Goal: Find specific page/section: Find specific page/section

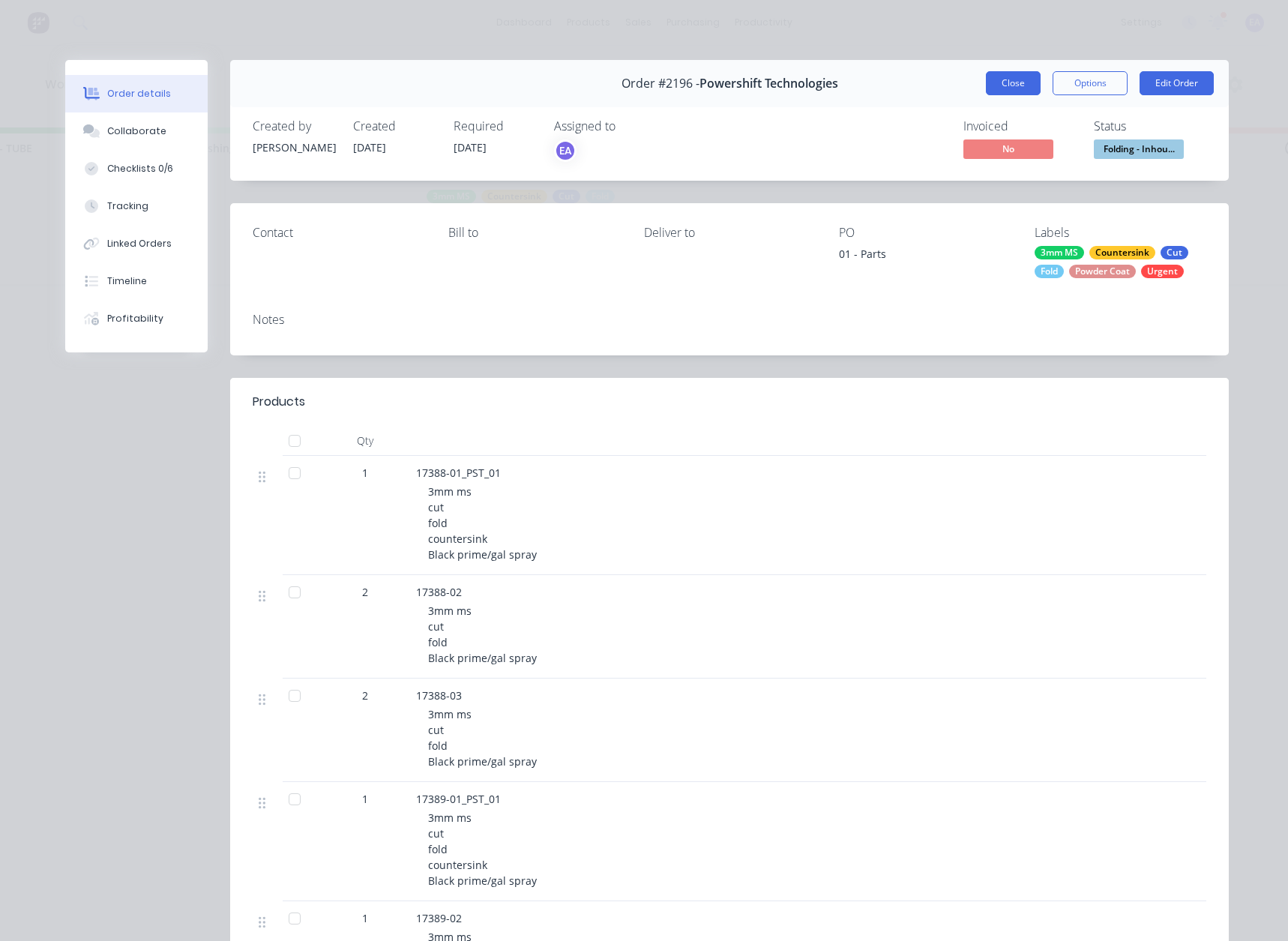
scroll to position [0, 3083]
drag, startPoint x: 1024, startPoint y: 83, endPoint x: 1237, endPoint y: 59, distance: 214.3
click at [1023, 83] on button "Close" at bounding box center [1013, 83] width 55 height 24
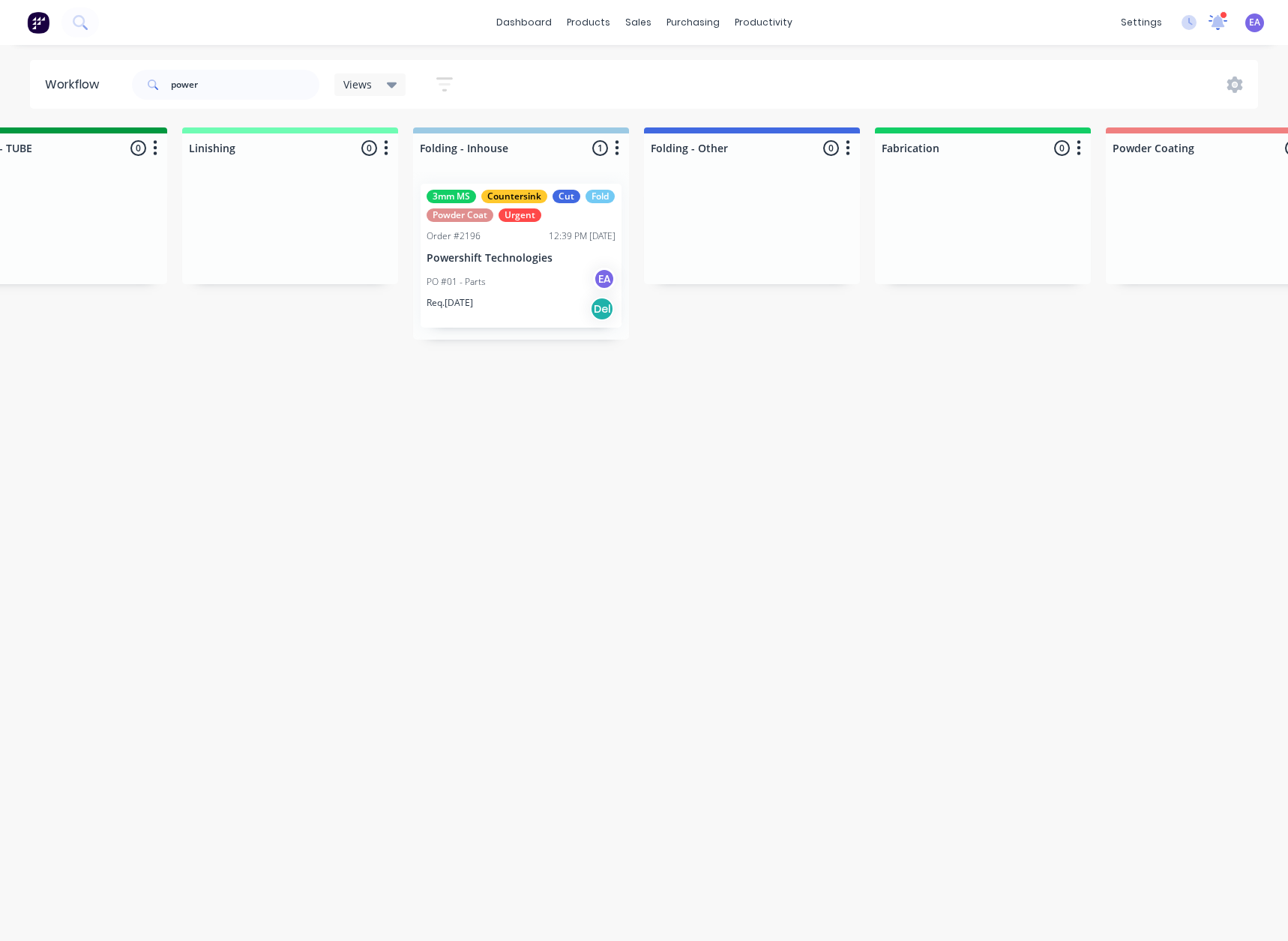
click at [1212, 25] on icon at bounding box center [1218, 21] width 13 height 12
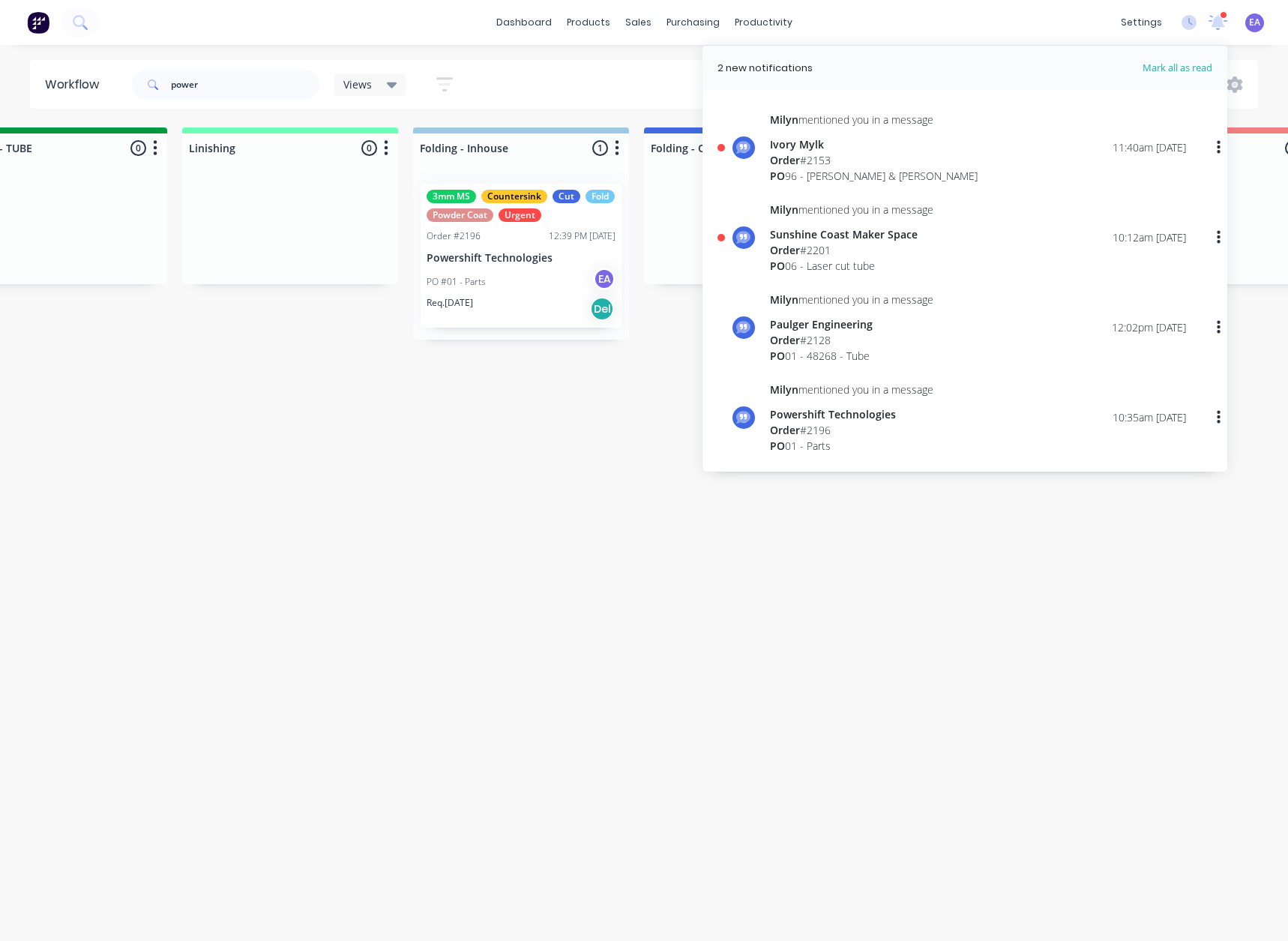
click at [826, 149] on div "Ivory Mylk" at bounding box center [873, 144] width 208 height 15
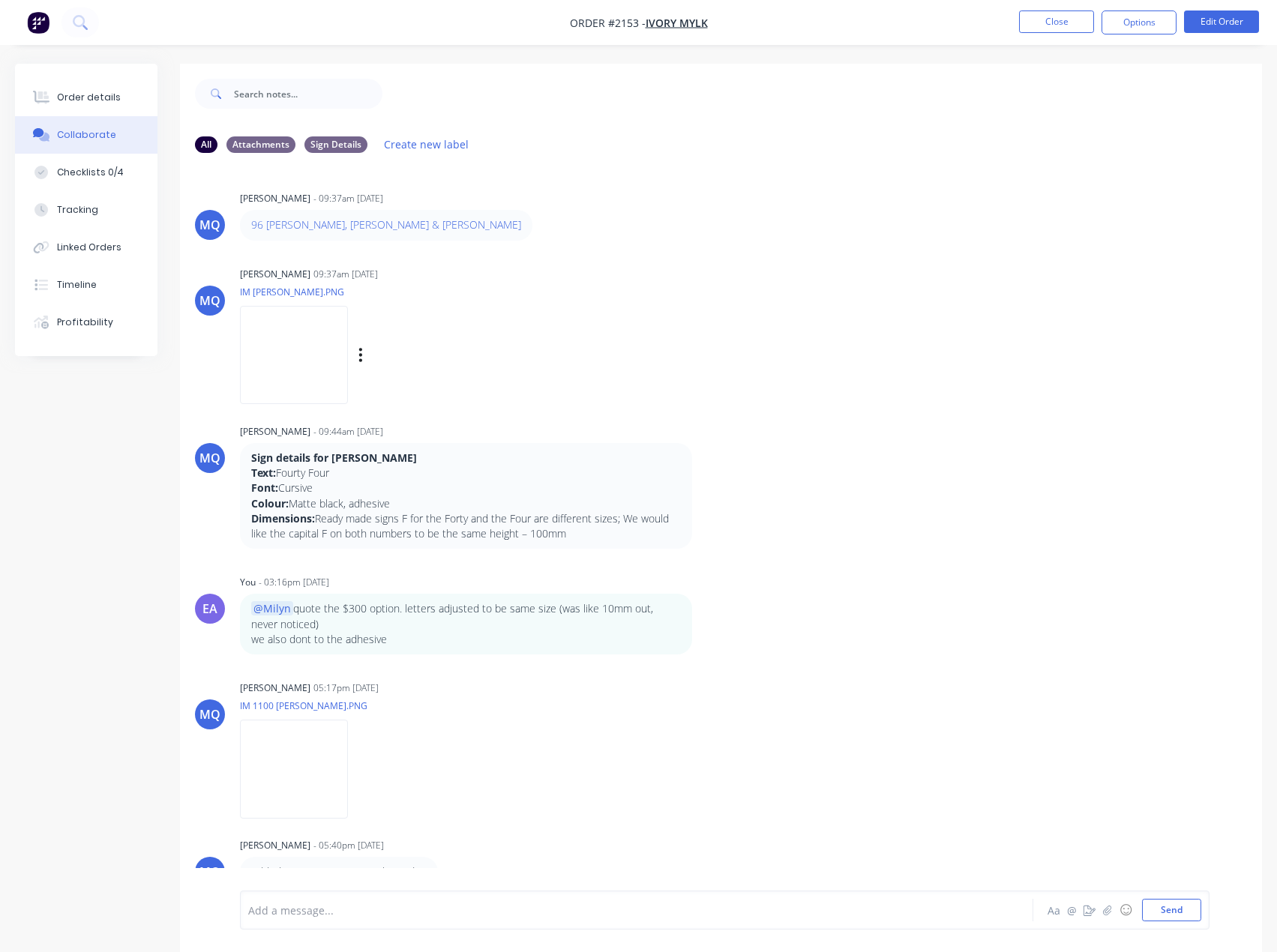
click at [295, 368] on img at bounding box center [294, 354] width 108 height 98
click at [1078, 30] on button "Close" at bounding box center [1056, 22] width 75 height 22
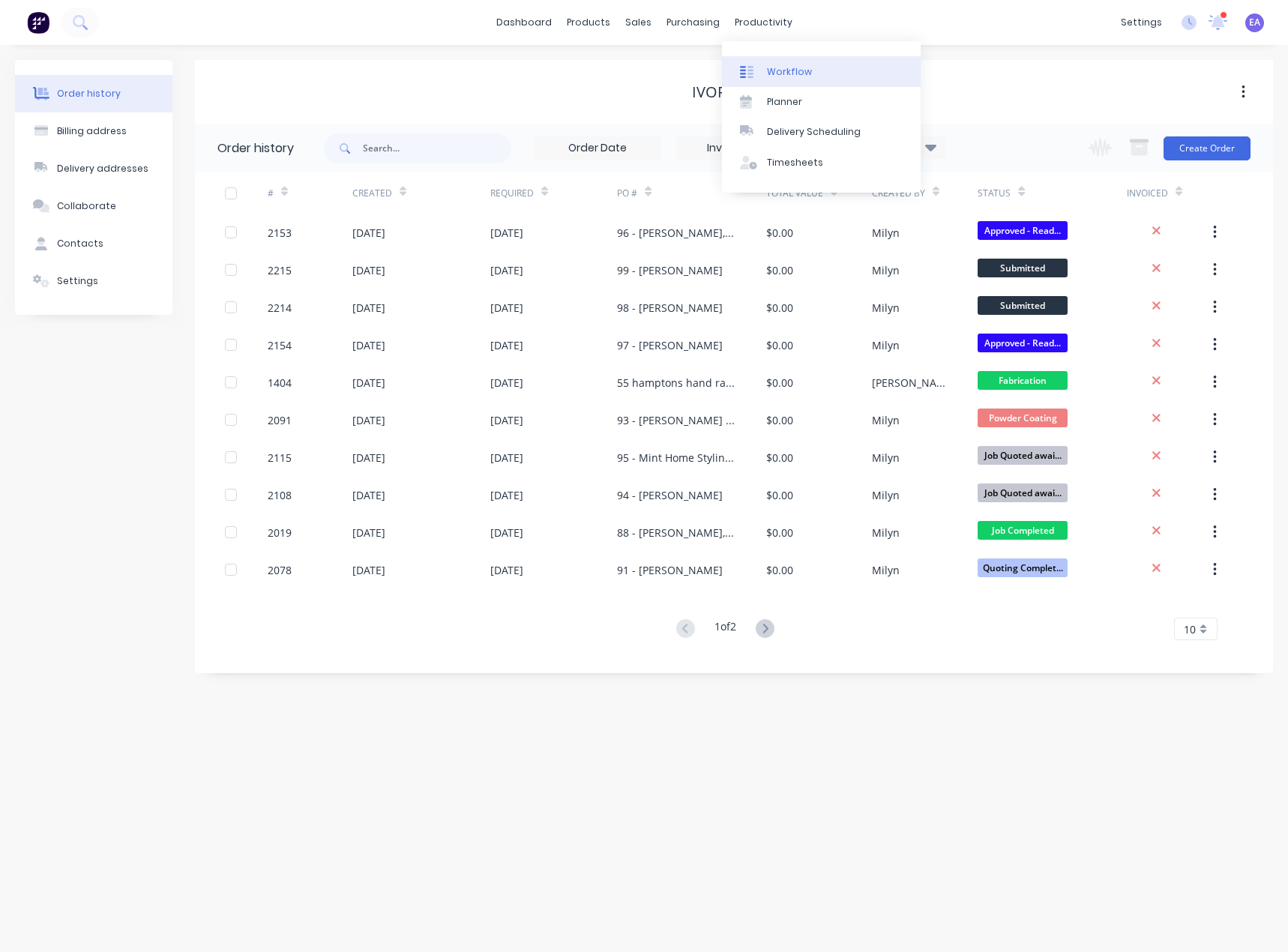
click at [765, 74] on link "Workflow" at bounding box center [821, 71] width 198 height 30
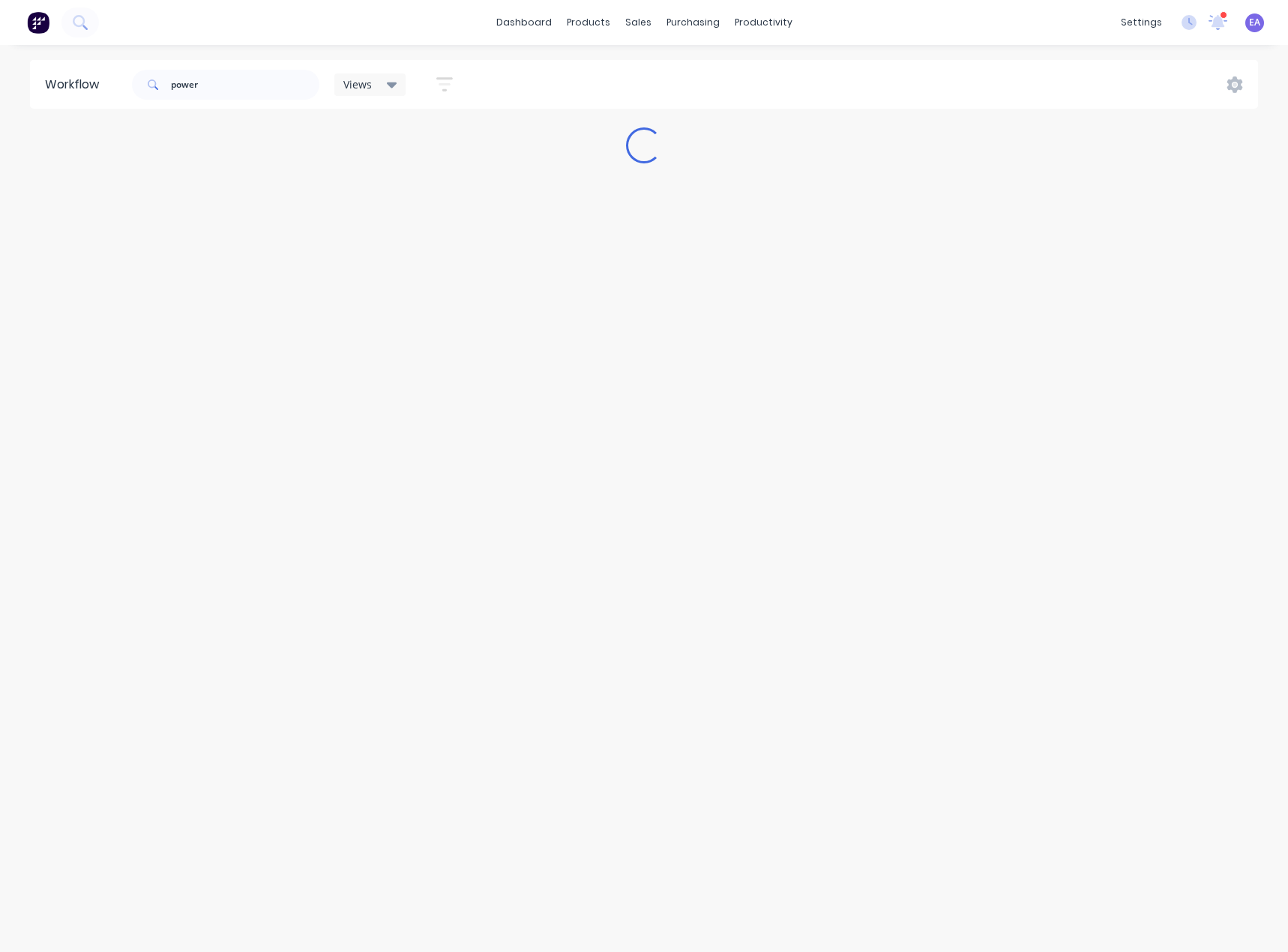
drag, startPoint x: 485, startPoint y: 559, endPoint x: 307, endPoint y: 559, distance: 178.0
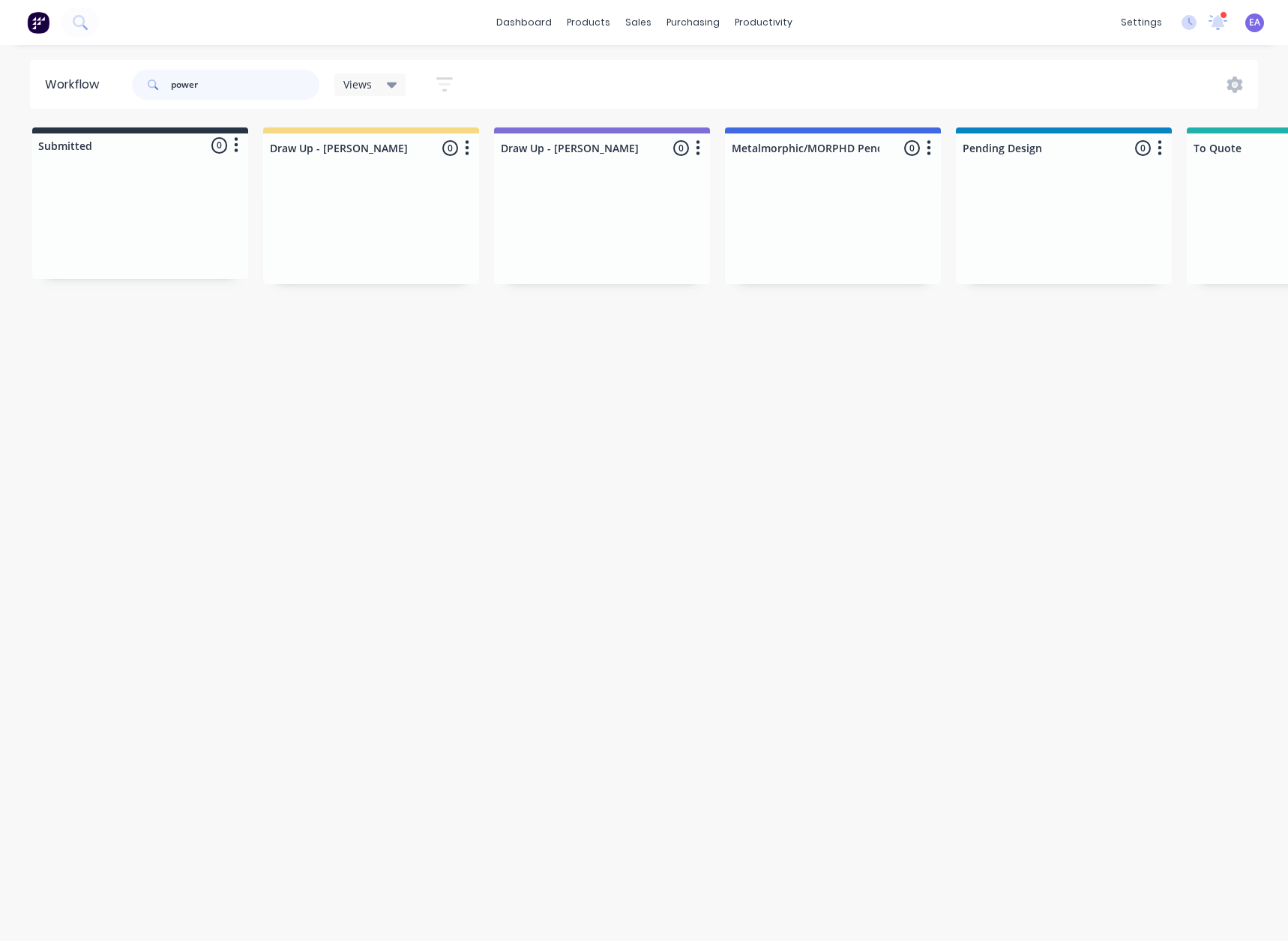
drag, startPoint x: 92, startPoint y: 96, endPoint x: 68, endPoint y: 99, distance: 24.2
click at [68, 99] on header "Workflow power Views Save new view None (Default) edit [PERSON_NAME] edit [PERS…" at bounding box center [645, 84] width 1229 height 49
click at [486, 627] on div "Workflow Views Save new view None (Default) edit [PERSON_NAME] edit [PERSON_NAM…" at bounding box center [644, 486] width 1288 height 851
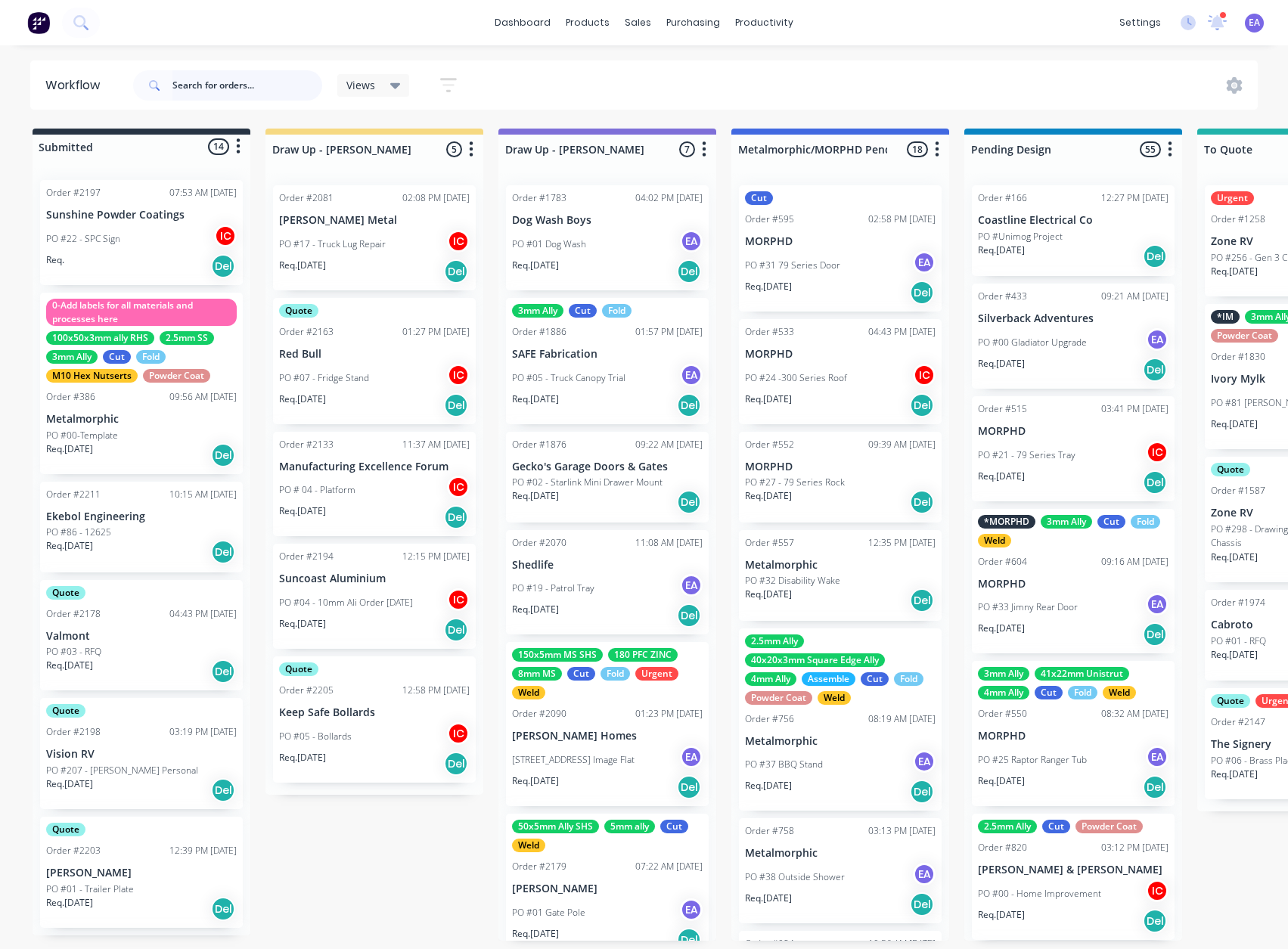
click at [185, 82] on input "text" at bounding box center [247, 85] width 150 height 30
type input "kuluin"
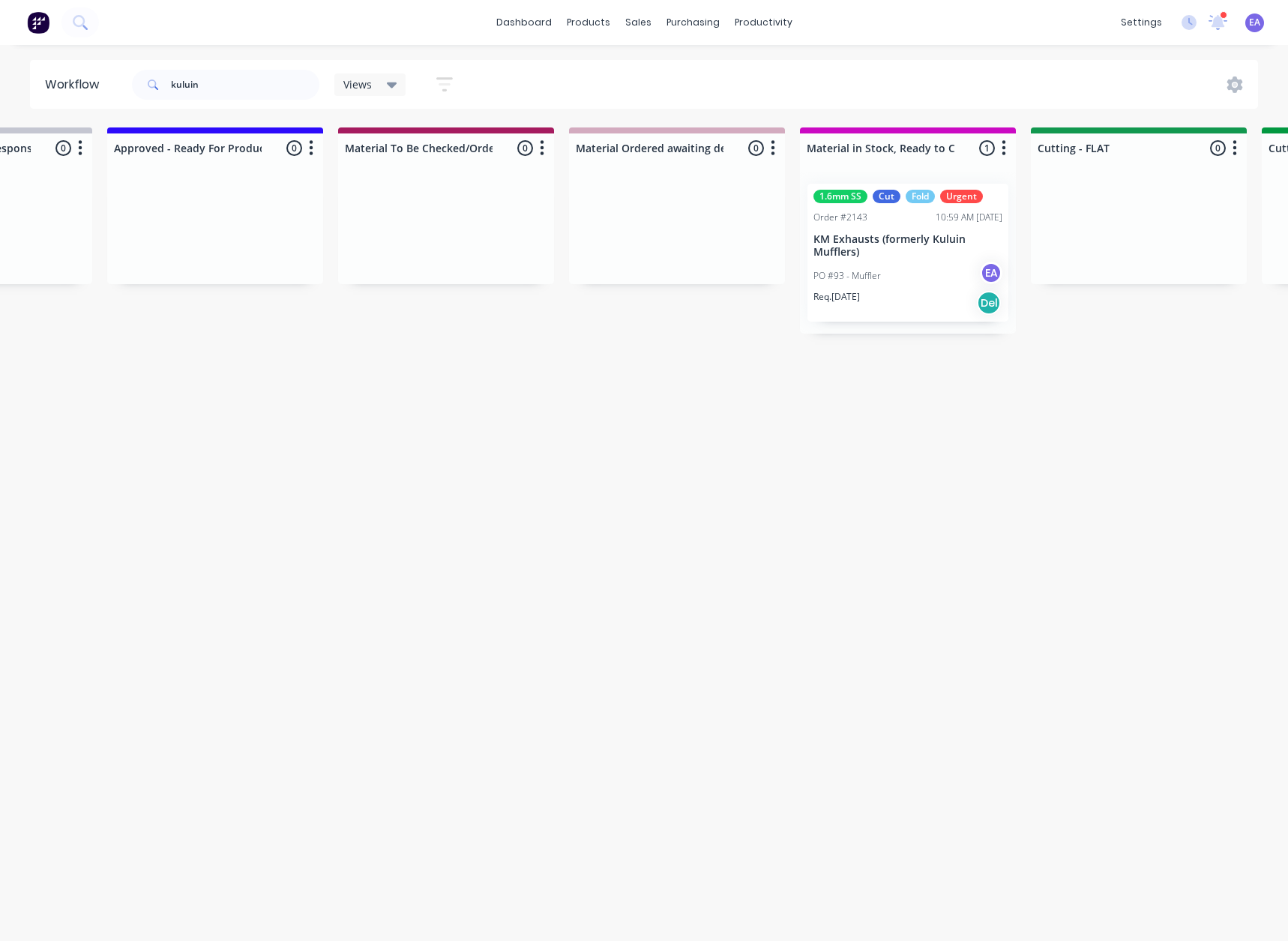
drag, startPoint x: 541, startPoint y: 462, endPoint x: 573, endPoint y: 462, distance: 32.0
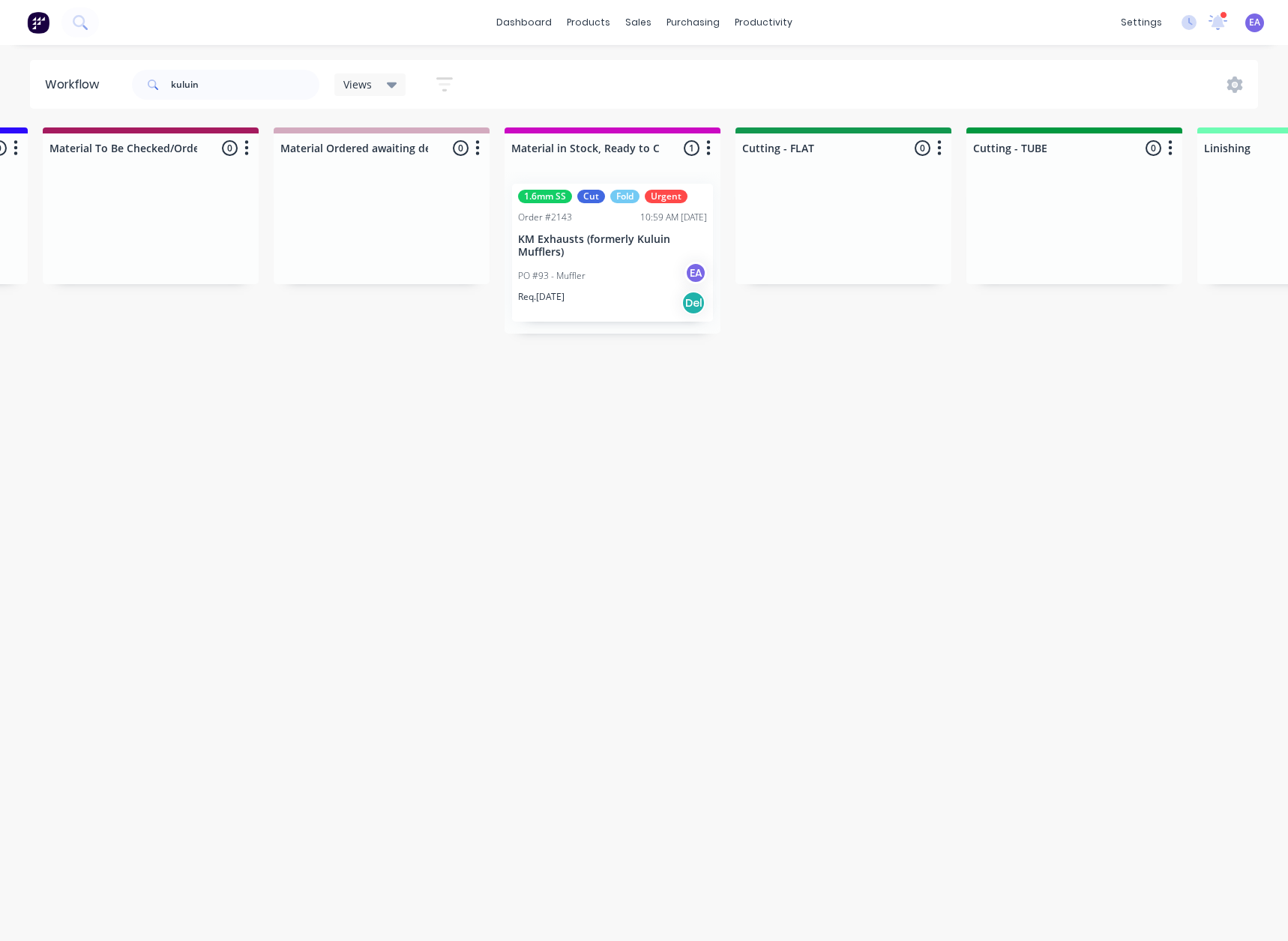
scroll to position [0, 2107]
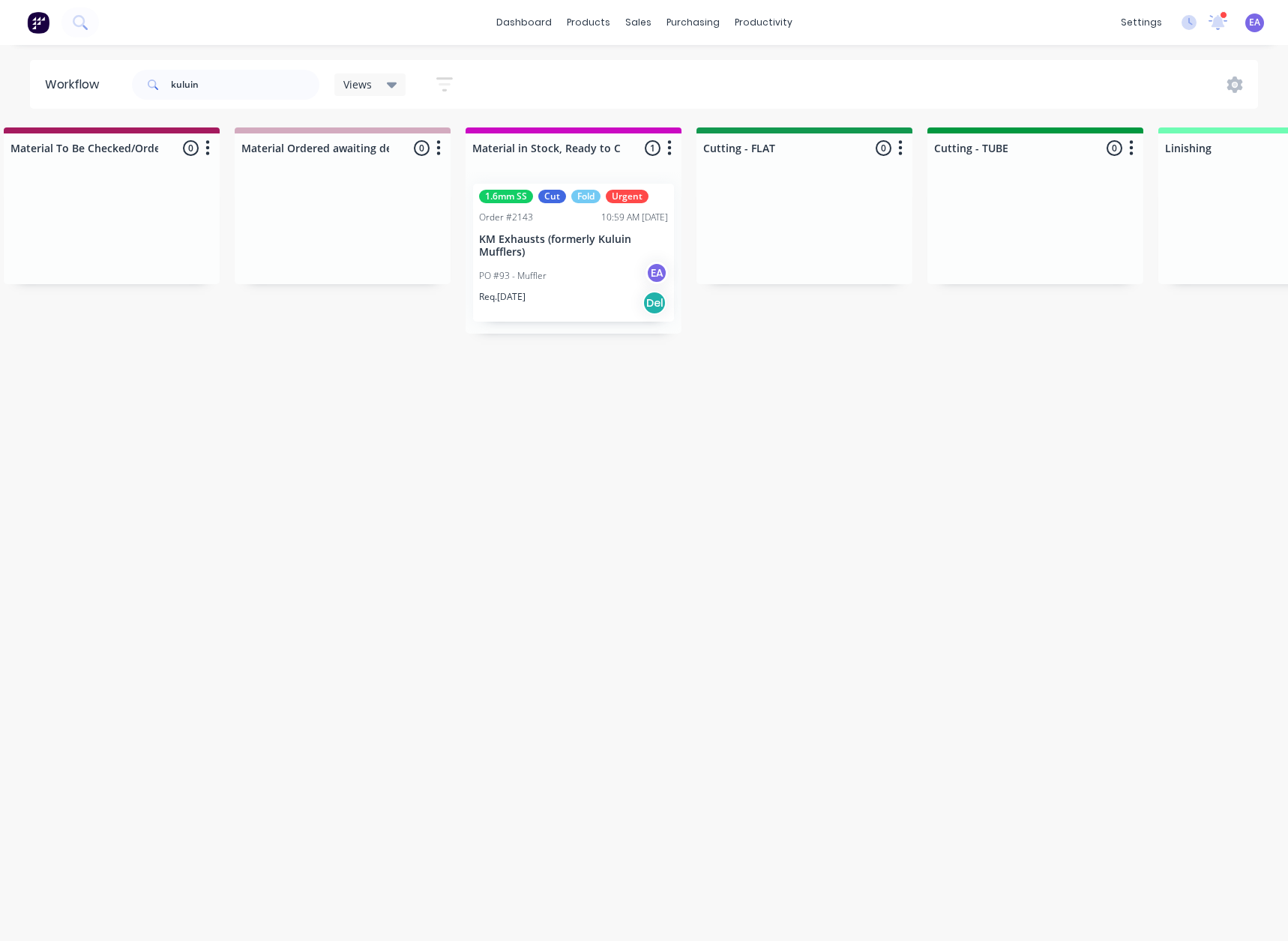
click at [590, 283] on div "PO #93 - Muffler EA" at bounding box center [574, 276] width 189 height 29
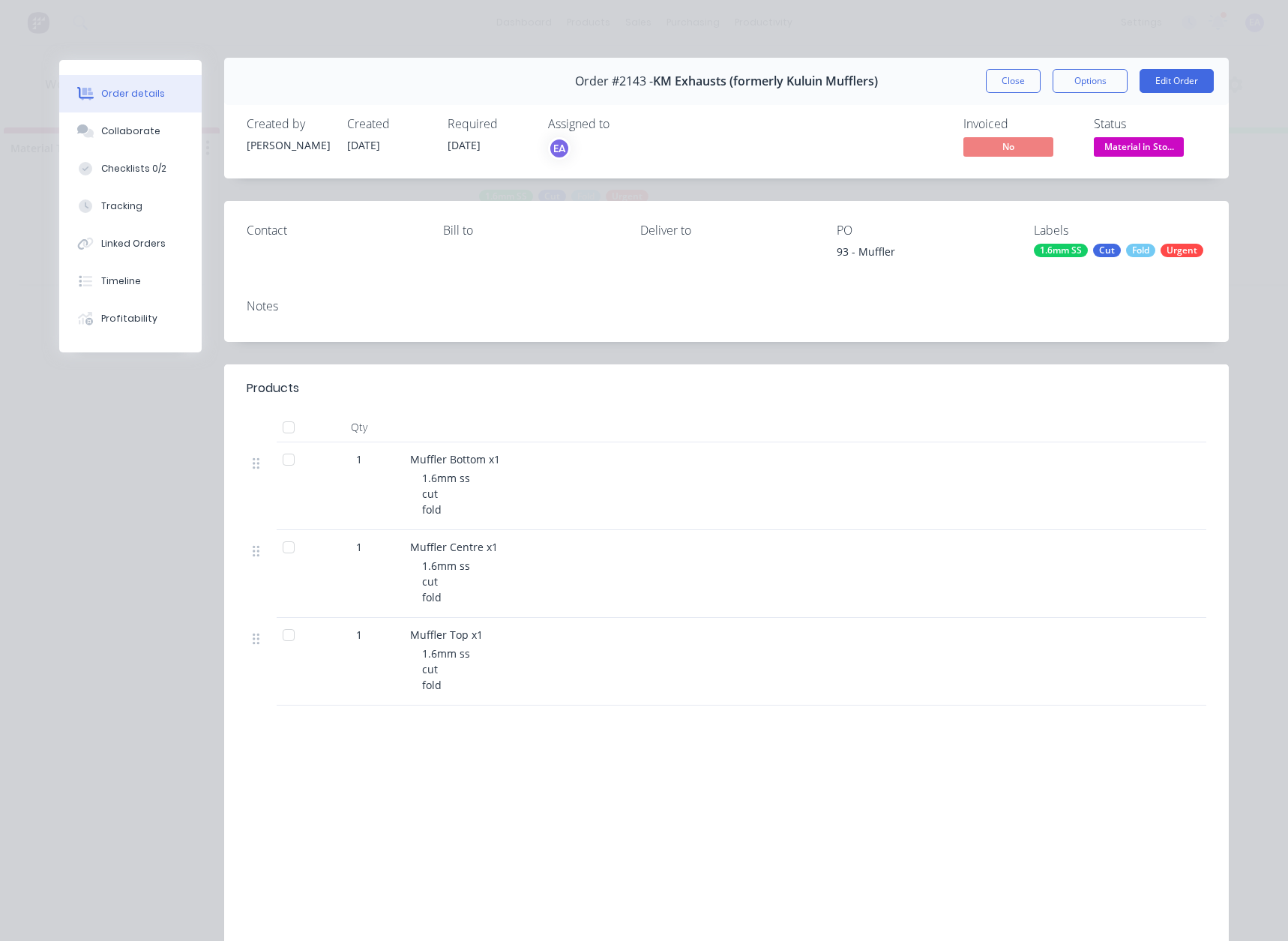
scroll to position [0, 0]
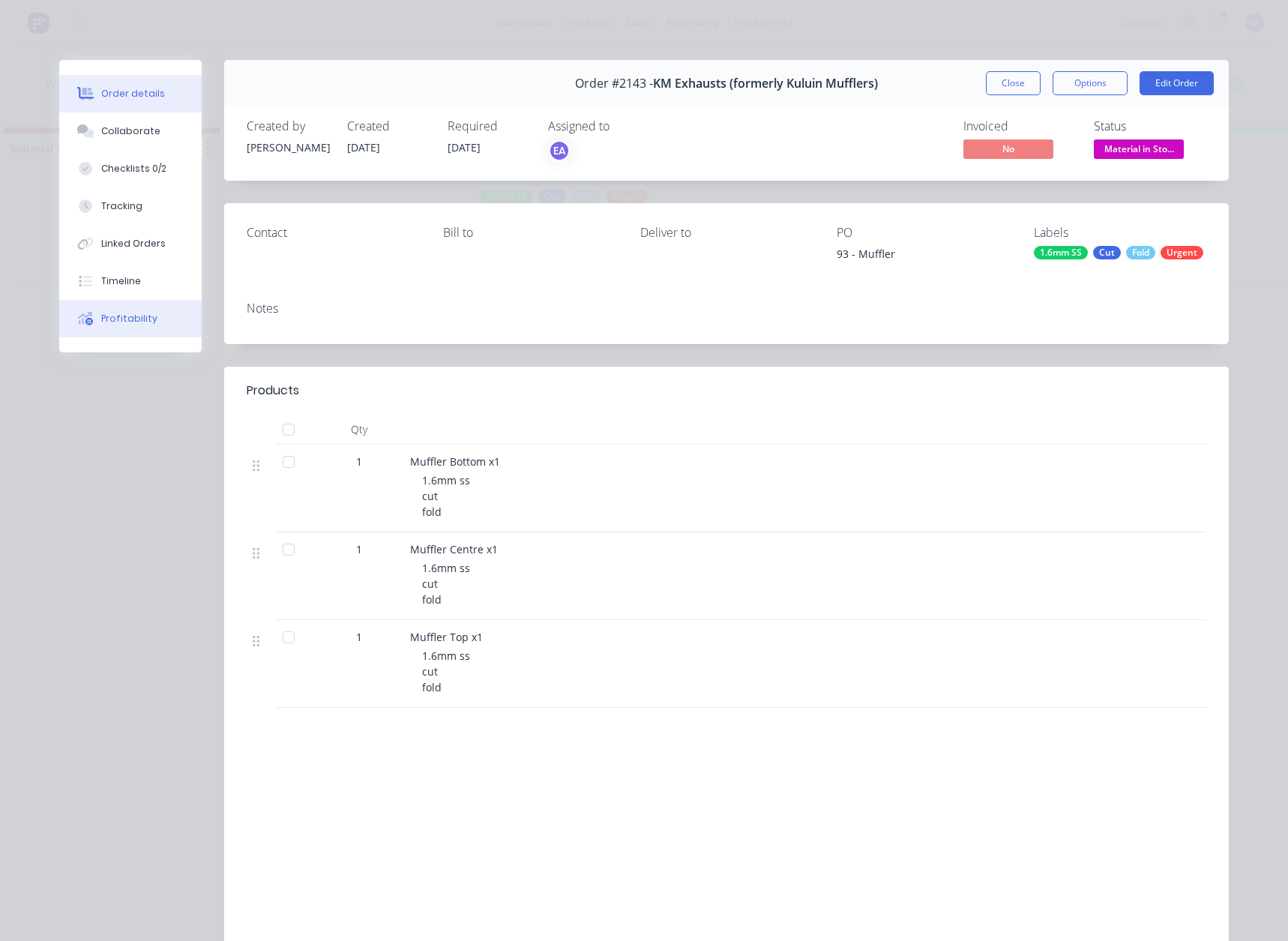
click at [144, 324] on div "Profitability" at bounding box center [129, 318] width 56 height 13
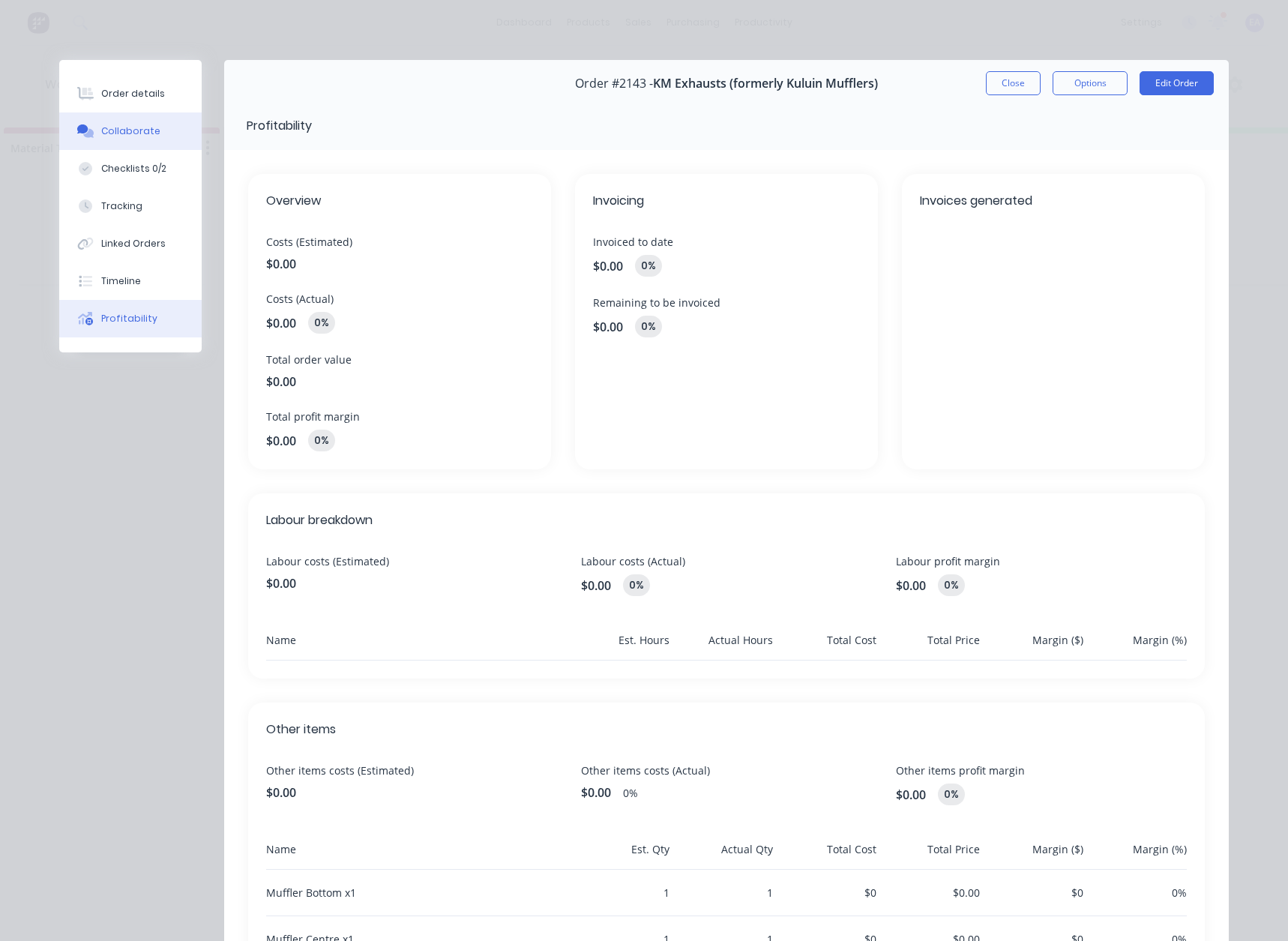
click at [124, 120] on button "Collaborate" at bounding box center [130, 131] width 143 height 38
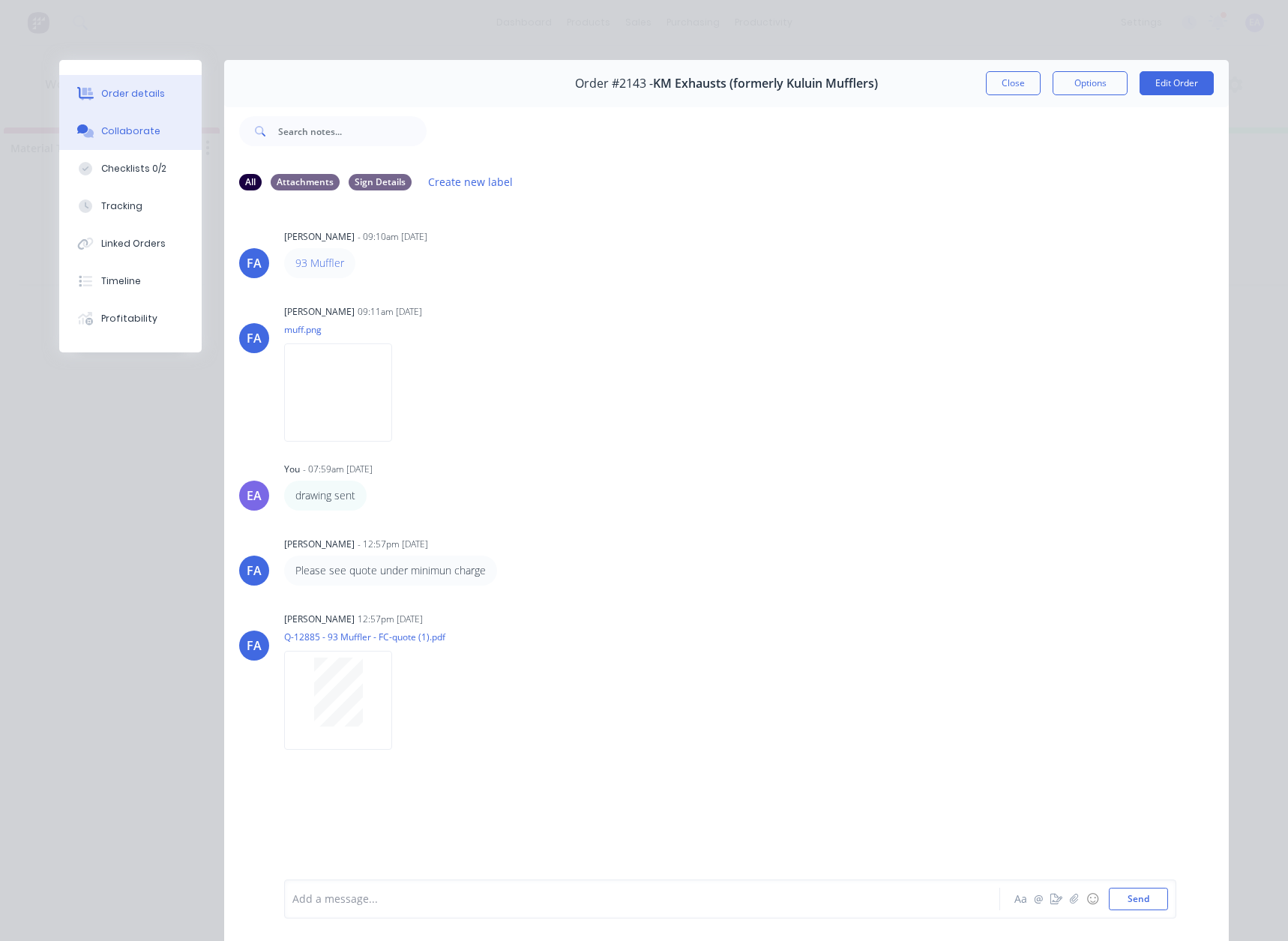
click at [104, 90] on div "Order details" at bounding box center [133, 93] width 64 height 13
